Goal: Task Accomplishment & Management: Use online tool/utility

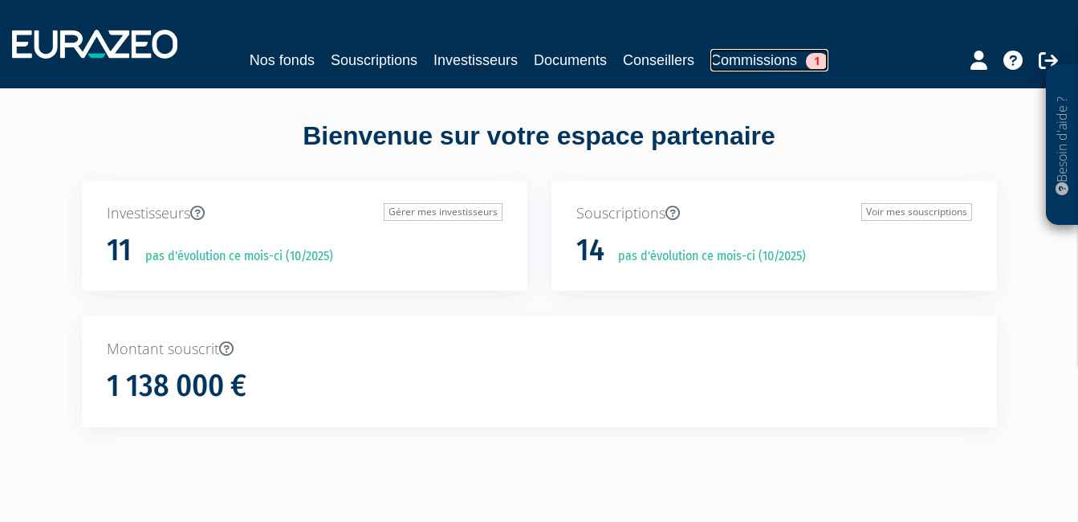
click at [740, 66] on link "Commissions 1" at bounding box center [769, 60] width 118 height 22
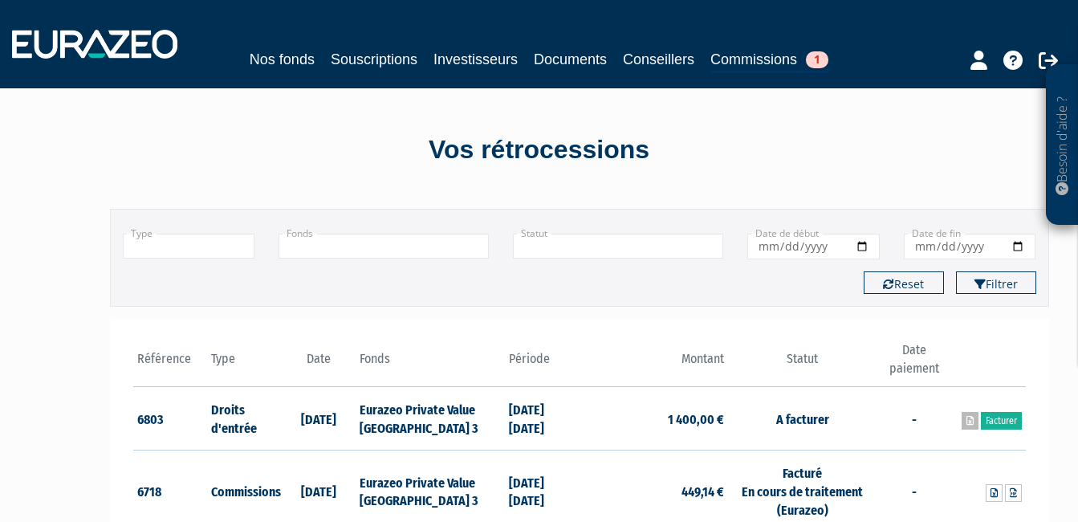
click at [966, 421] on icon at bounding box center [969, 421] width 7 height 10
click at [999, 417] on link "Facturer" at bounding box center [1001, 421] width 41 height 18
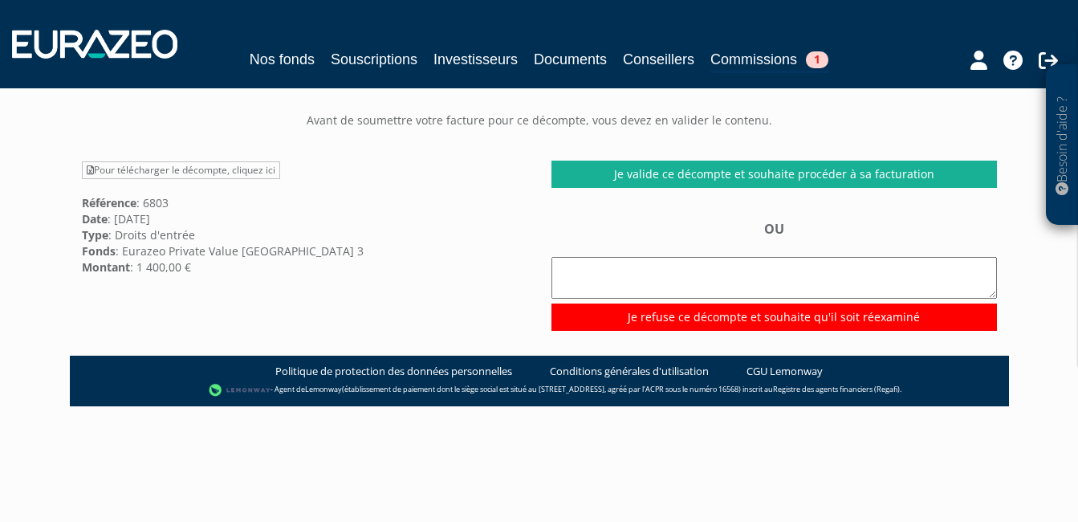
scroll to position [161, 0]
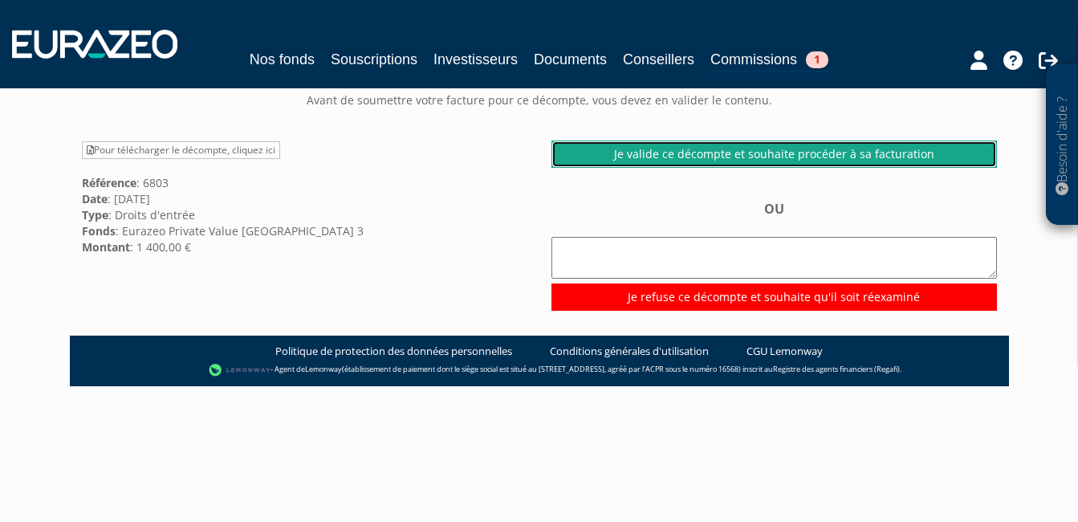
click at [799, 162] on link "Je valide ce décompte et souhaite procéder à sa facturation" at bounding box center [773, 153] width 445 height 27
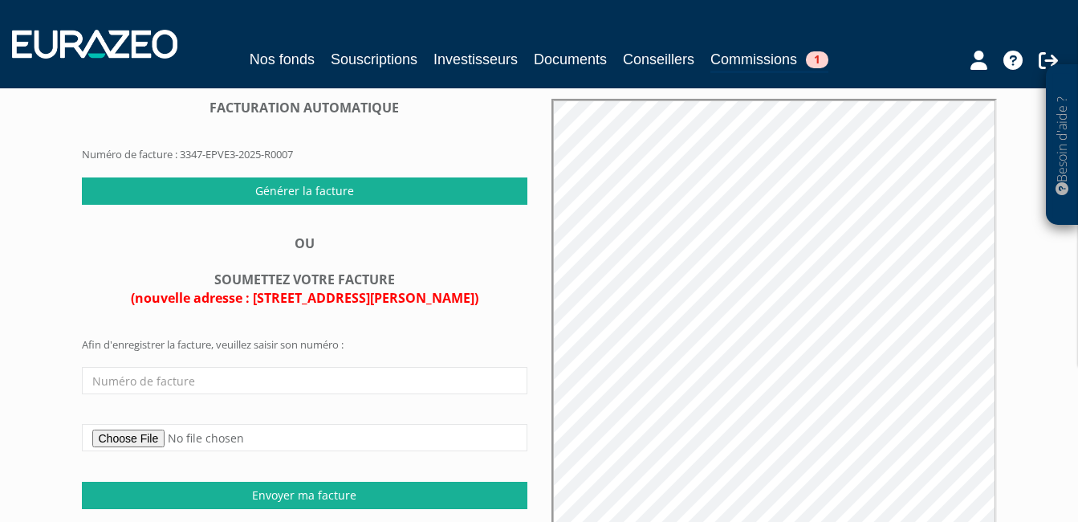
scroll to position [161, 0]
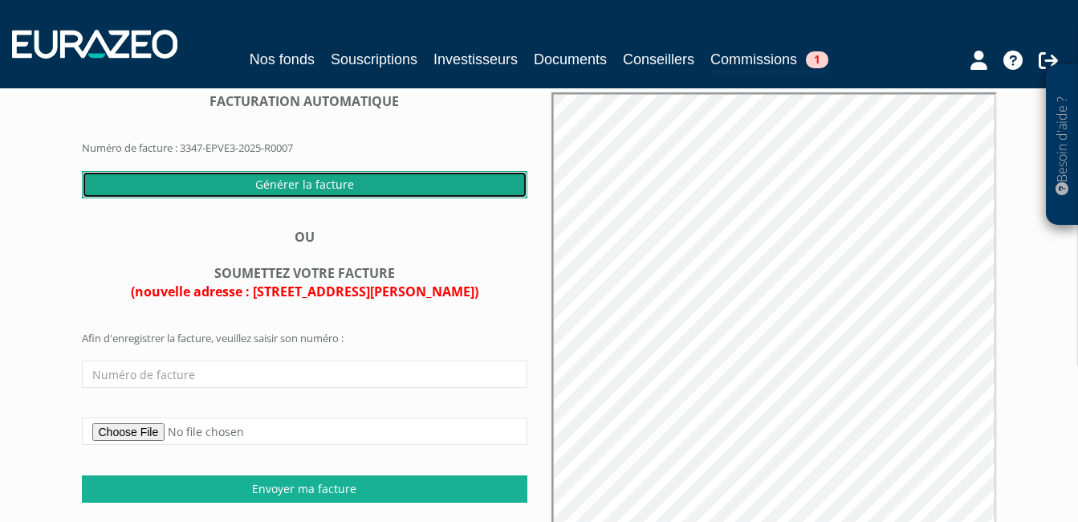
click at [320, 181] on input "Générer la facture" at bounding box center [304, 184] width 445 height 27
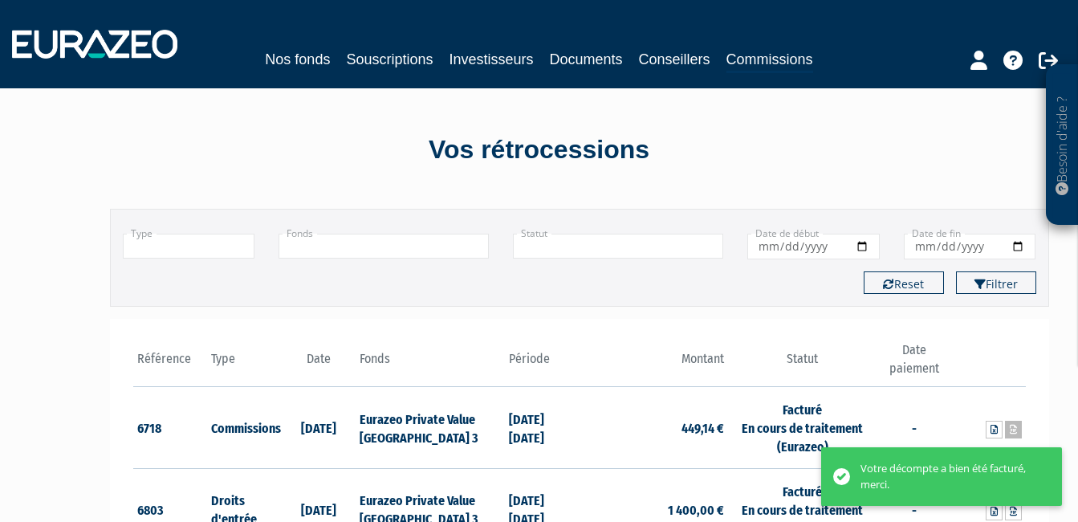
click at [1011, 430] on icon at bounding box center [1013, 430] width 7 height 10
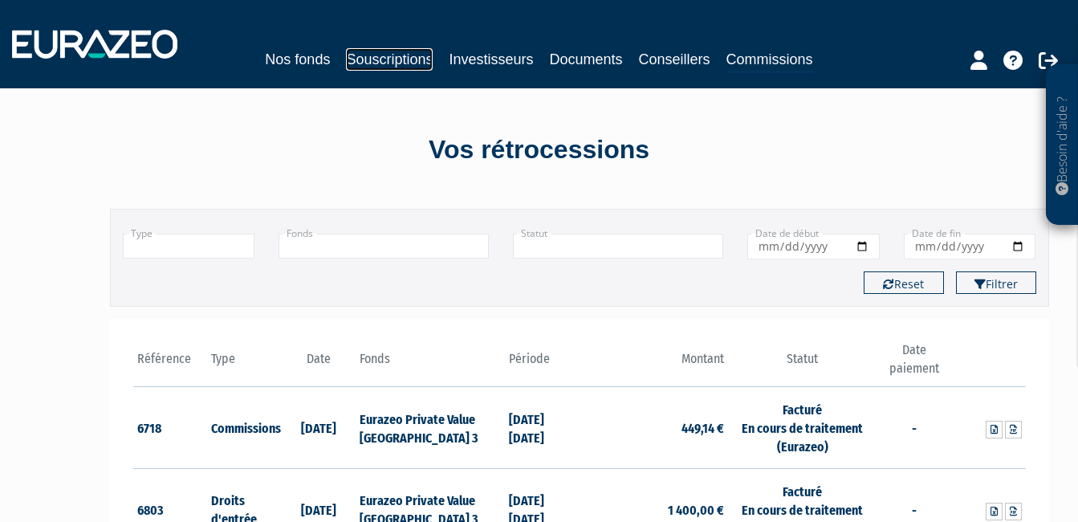
click at [384, 57] on link "Souscriptions" at bounding box center [389, 59] width 87 height 22
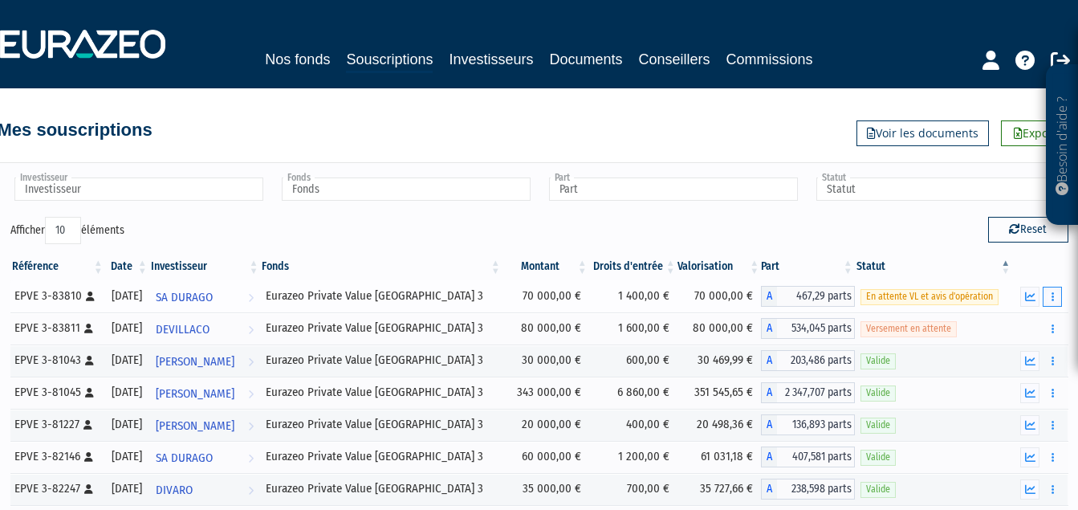
click at [1047, 299] on button "button" at bounding box center [1052, 297] width 19 height 20
click at [1020, 324] on link "Documents" at bounding box center [1017, 325] width 80 height 26
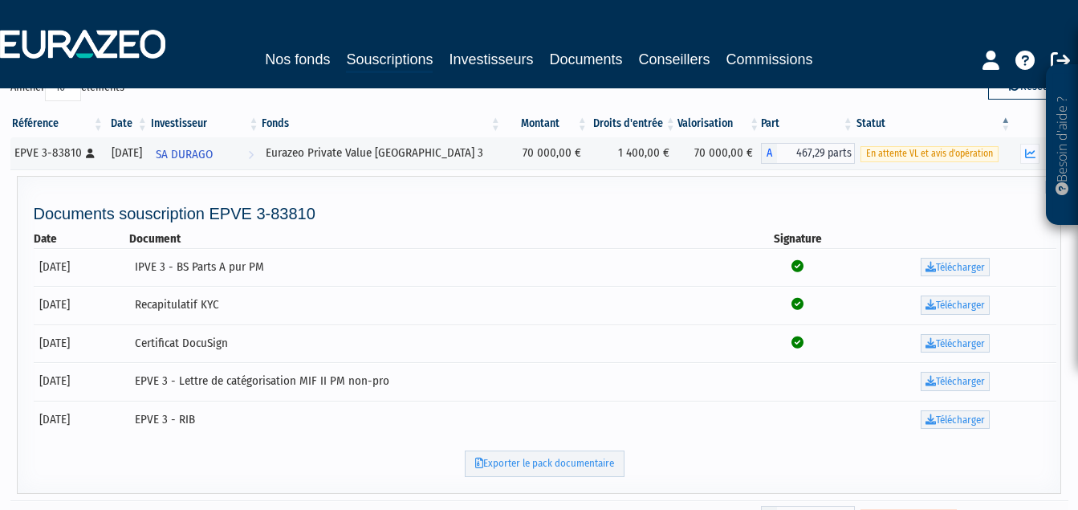
scroll to position [161, 0]
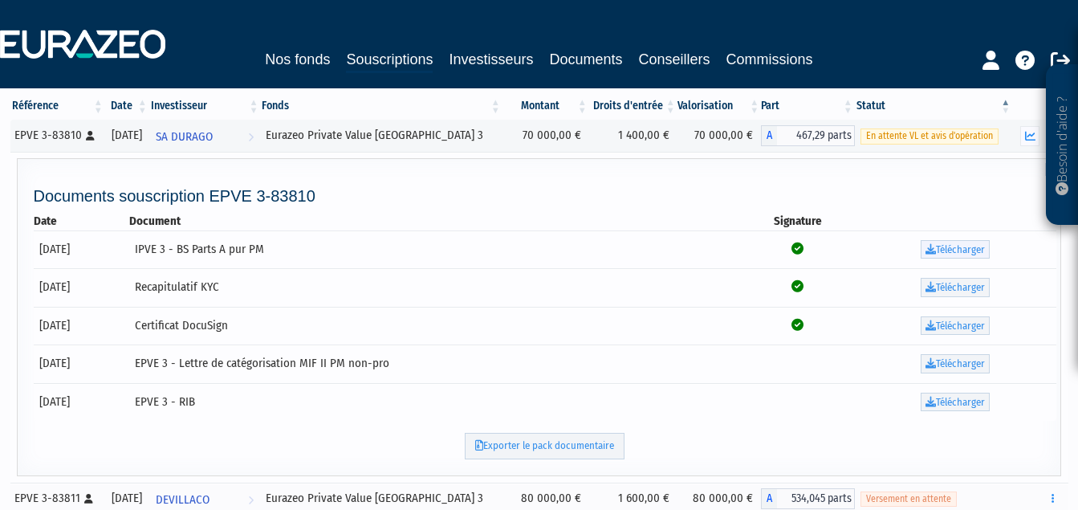
click at [946, 254] on link "Télécharger" at bounding box center [955, 249] width 69 height 19
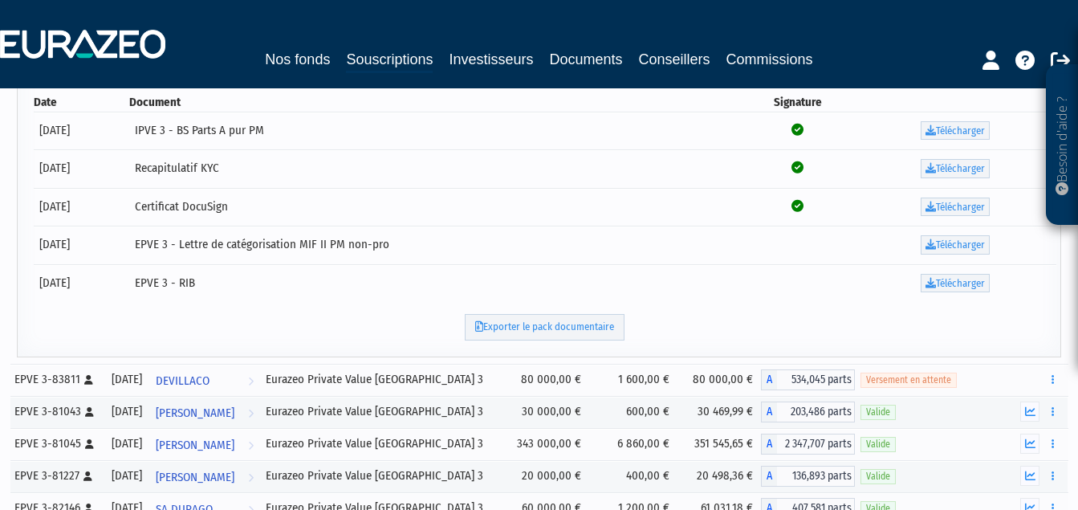
scroll to position [303, 0]
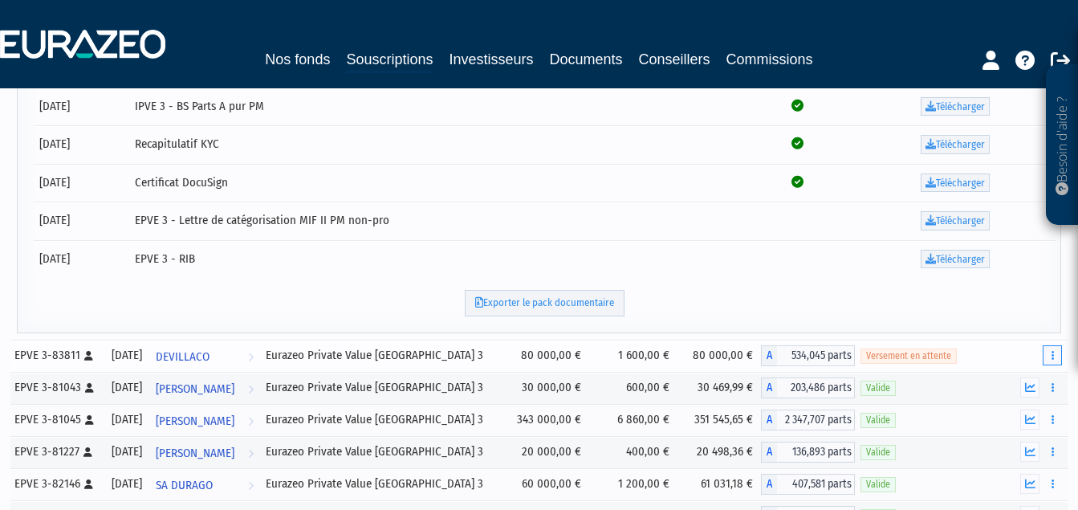
click at [1051, 353] on icon "button" at bounding box center [1052, 355] width 2 height 10
click at [998, 386] on link "Documents" at bounding box center [997, 384] width 120 height 26
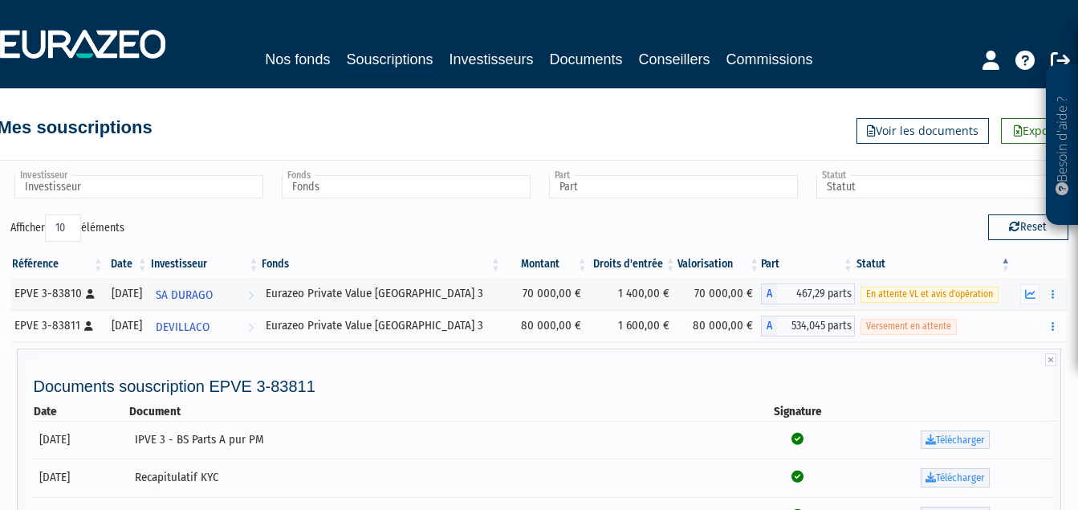
scroll to position [0, 0]
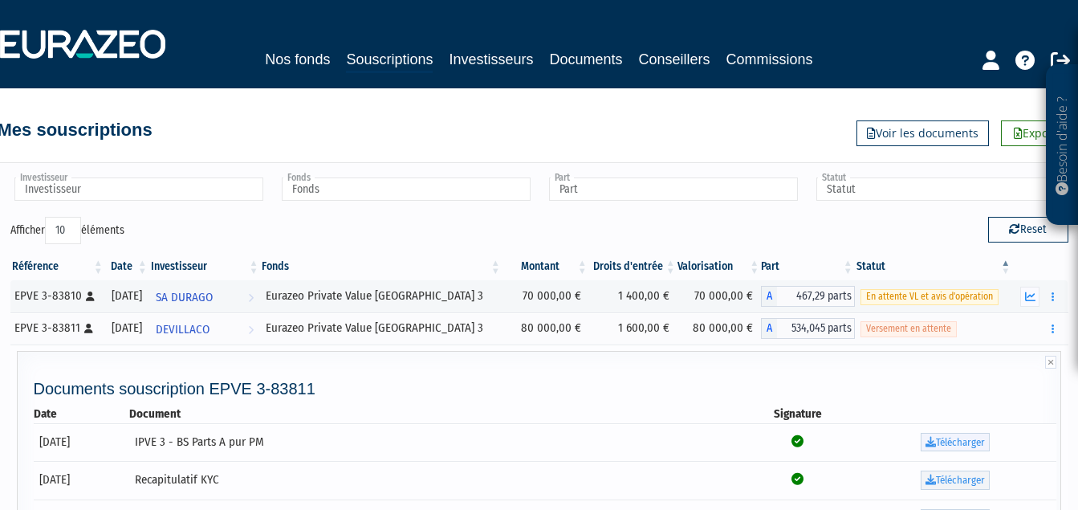
click at [955, 445] on link "Télécharger" at bounding box center [955, 442] width 69 height 19
